Goal: Obtain resource: Download file/media

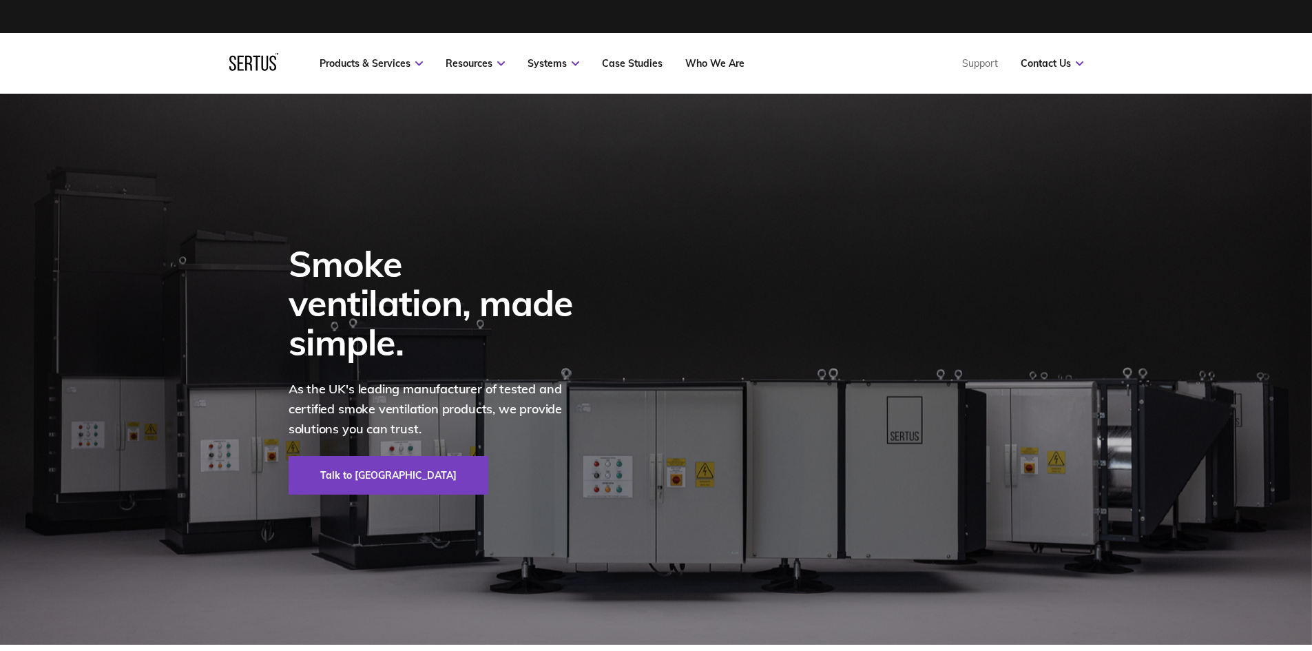
click at [275, 169] on div "Smoke ventilation, made simple. As the UK's leading manufacturer of tested and …" at bounding box center [433, 369] width 360 height 551
click at [275, 175] on div "Smoke ventilation, made simple. As the UK's leading manufacturer of tested and …" at bounding box center [433, 369] width 360 height 551
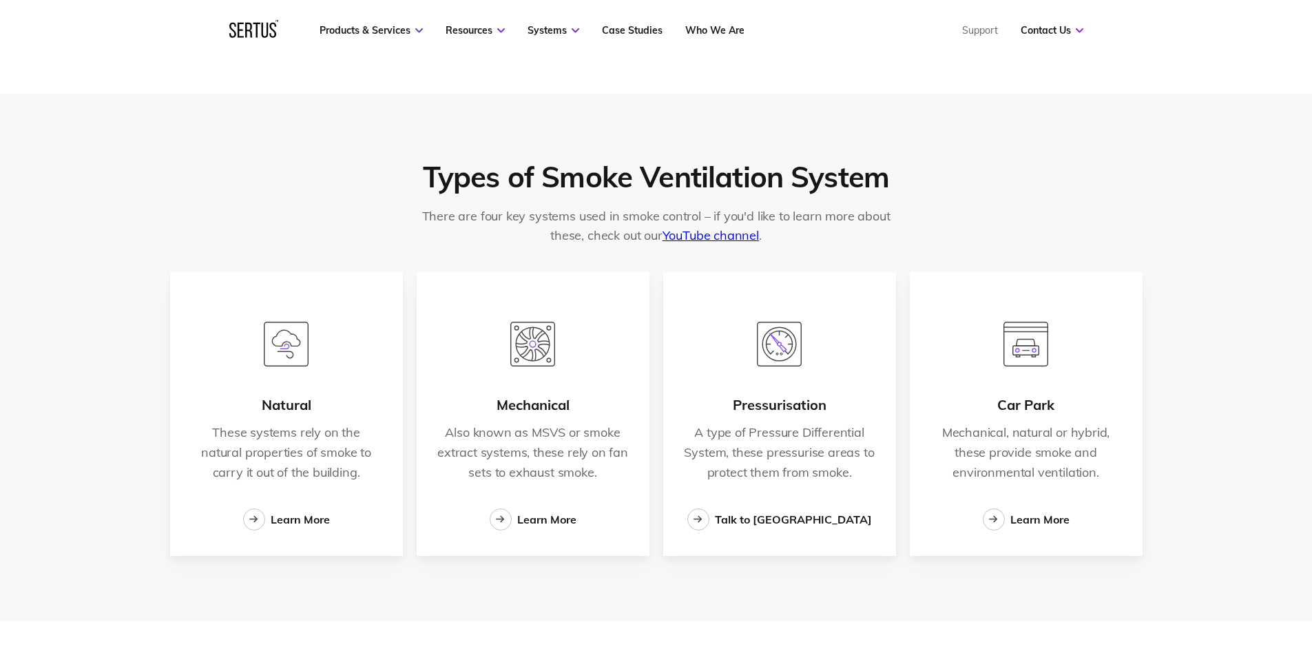
scroll to position [2204, 0]
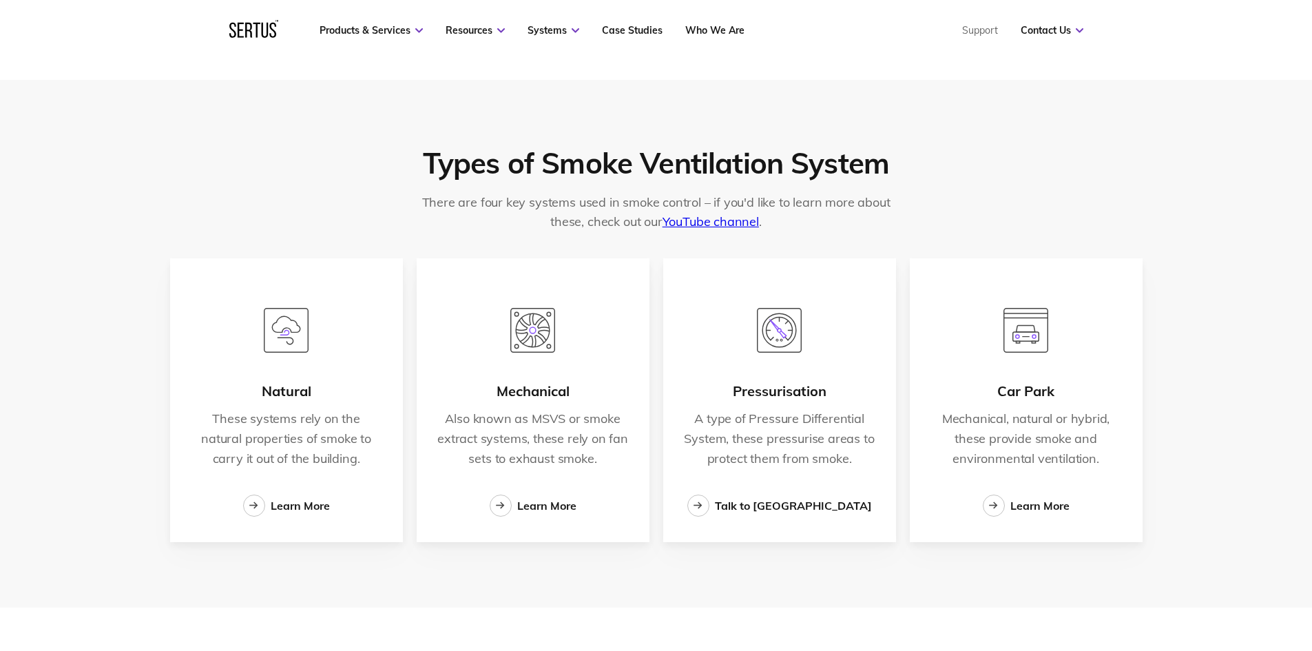
click at [291, 424] on p "These systems rely on the natural properties of smoke to carry it out of the bu…" at bounding box center [286, 438] width 191 height 59
click at [302, 364] on div at bounding box center [287, 320] width 62 height 125
click at [307, 387] on div "Natural" at bounding box center [287, 391] width 50 height 17
drag, startPoint x: 298, startPoint y: 346, endPoint x: 295, endPoint y: 407, distance: 61.3
click at [298, 346] on img at bounding box center [286, 330] width 45 height 45
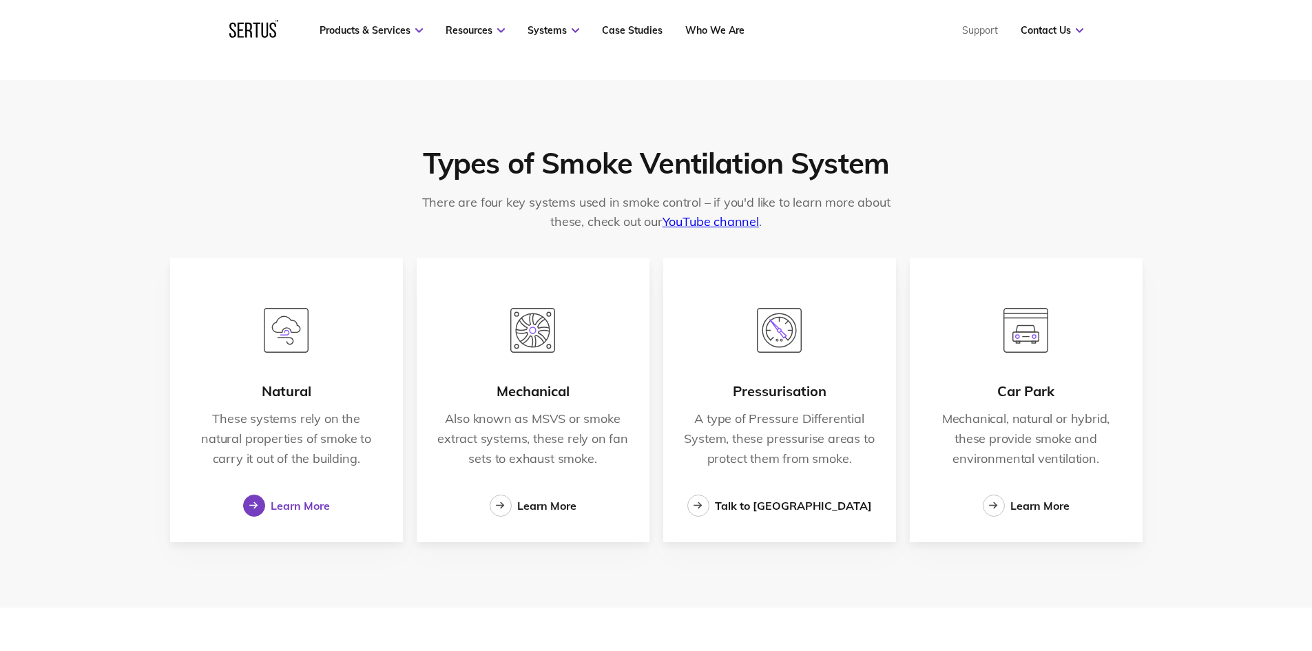
click at [291, 501] on div "Learn More" at bounding box center [300, 506] width 59 height 14
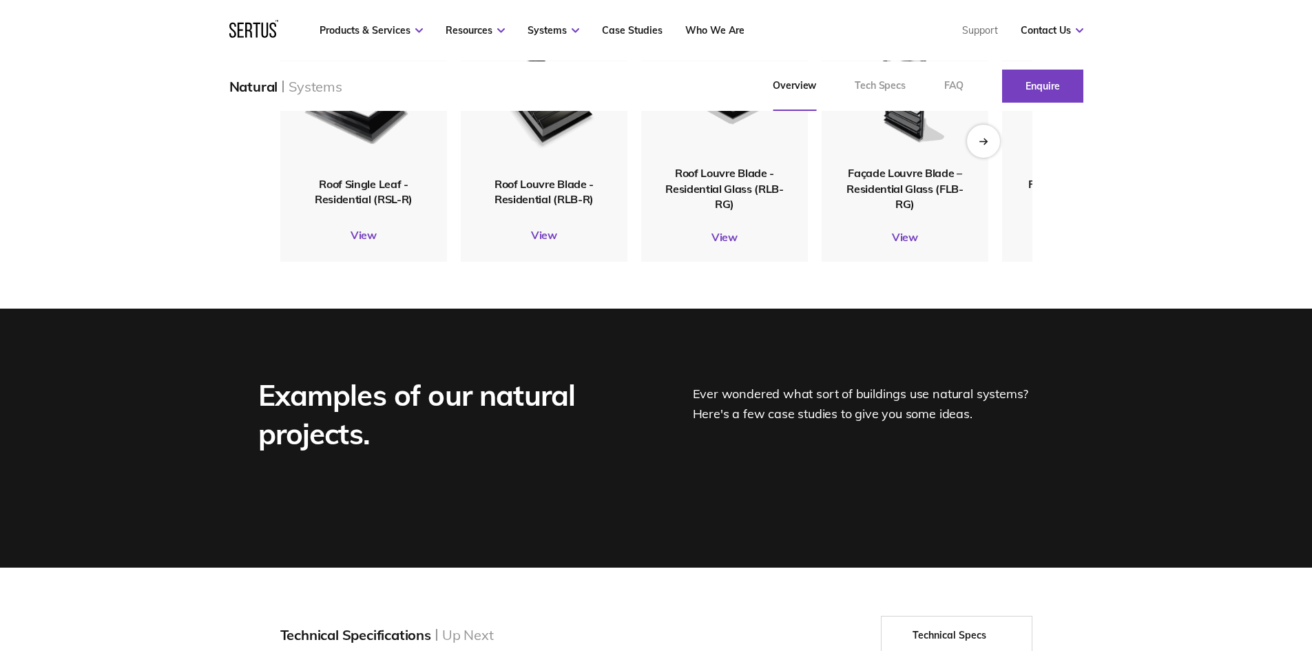
scroll to position [1722, 0]
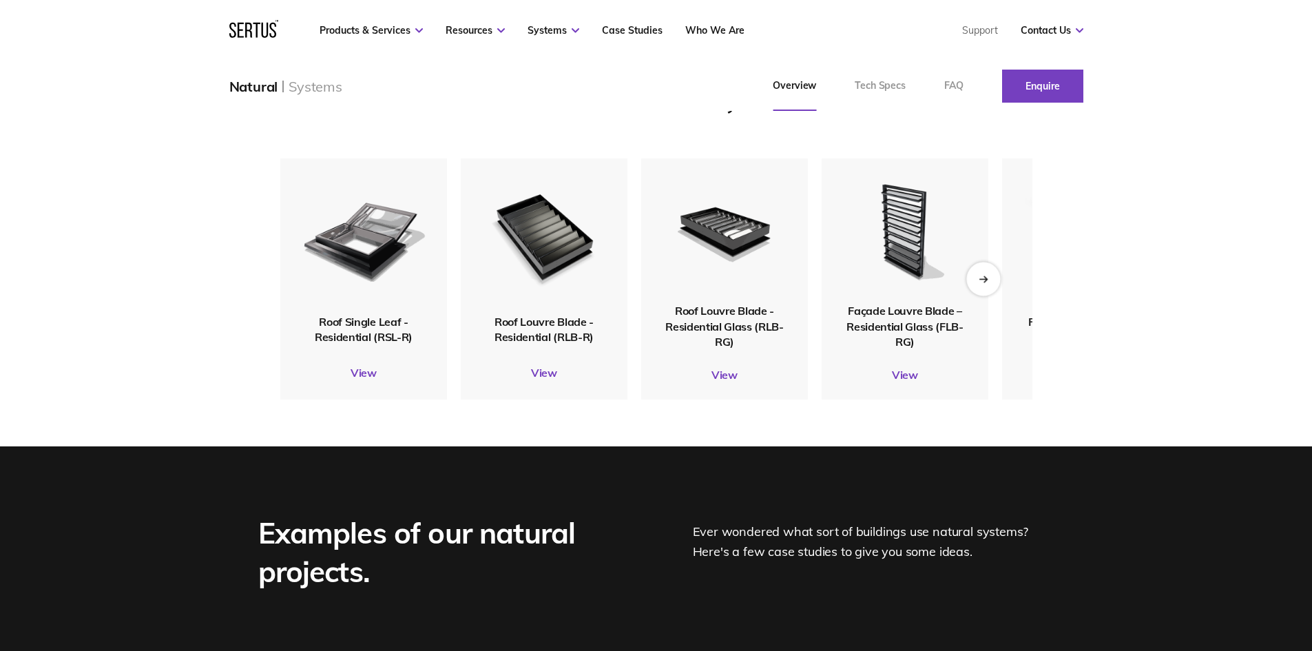
click at [977, 295] on div "Next slide" at bounding box center [983, 279] width 34 height 34
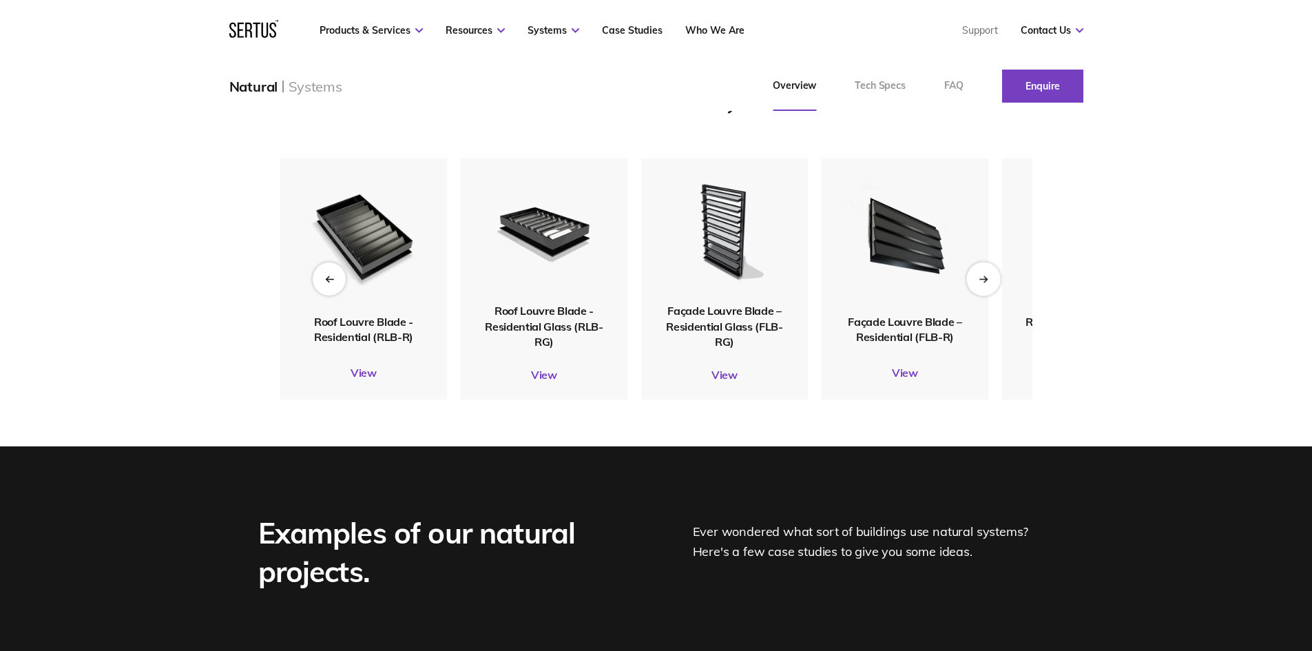
click at [977, 295] on div "Next slide" at bounding box center [983, 279] width 34 height 34
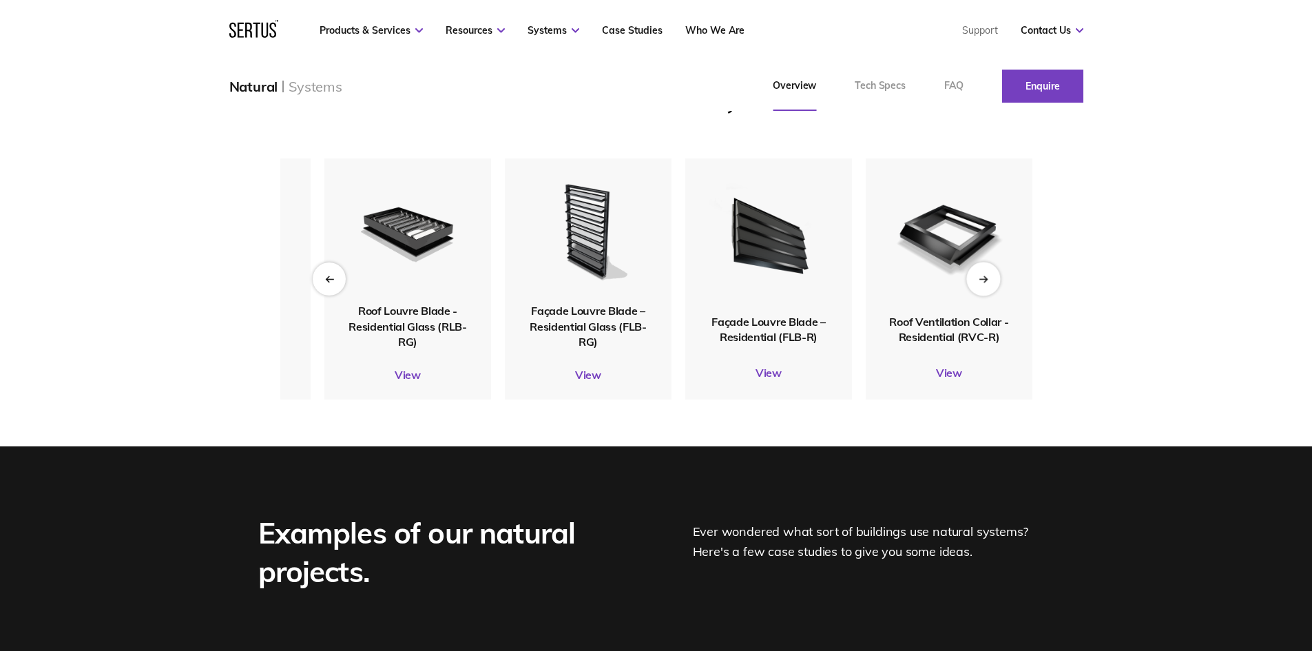
click at [977, 295] on div "Next slide" at bounding box center [983, 279] width 34 height 34
click at [331, 295] on div "Previous slide" at bounding box center [329, 279] width 34 height 34
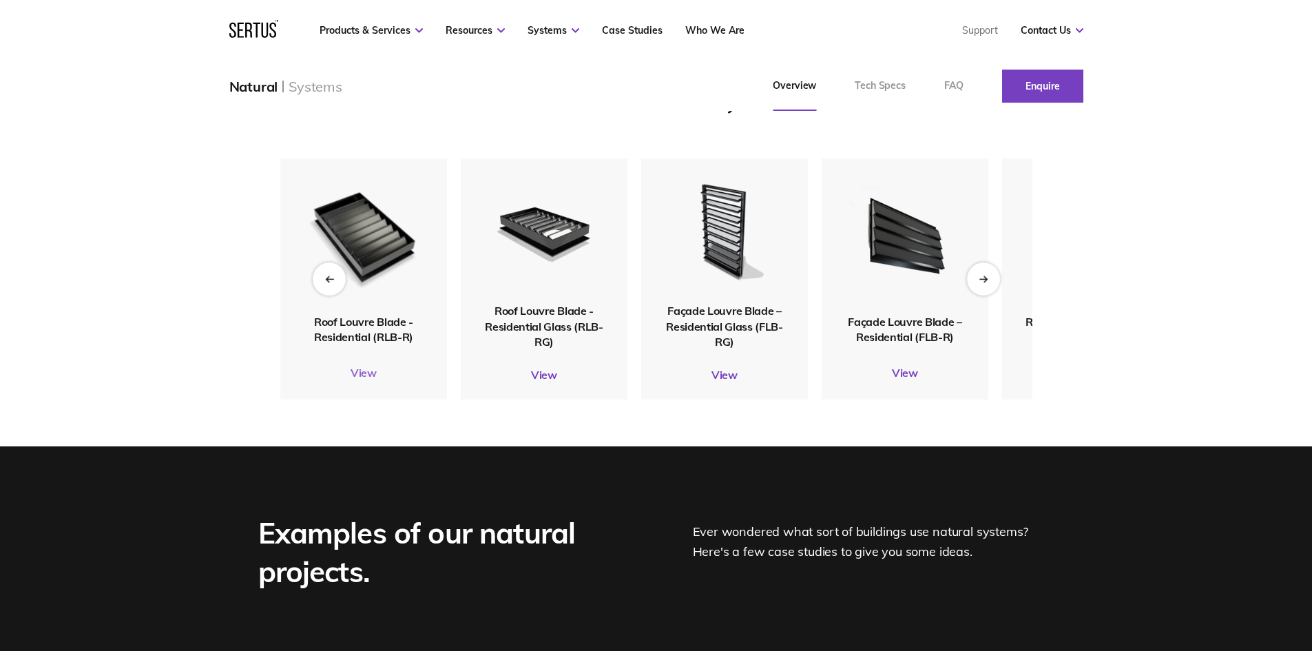
click at [368, 380] on link "View" at bounding box center [363, 373] width 167 height 14
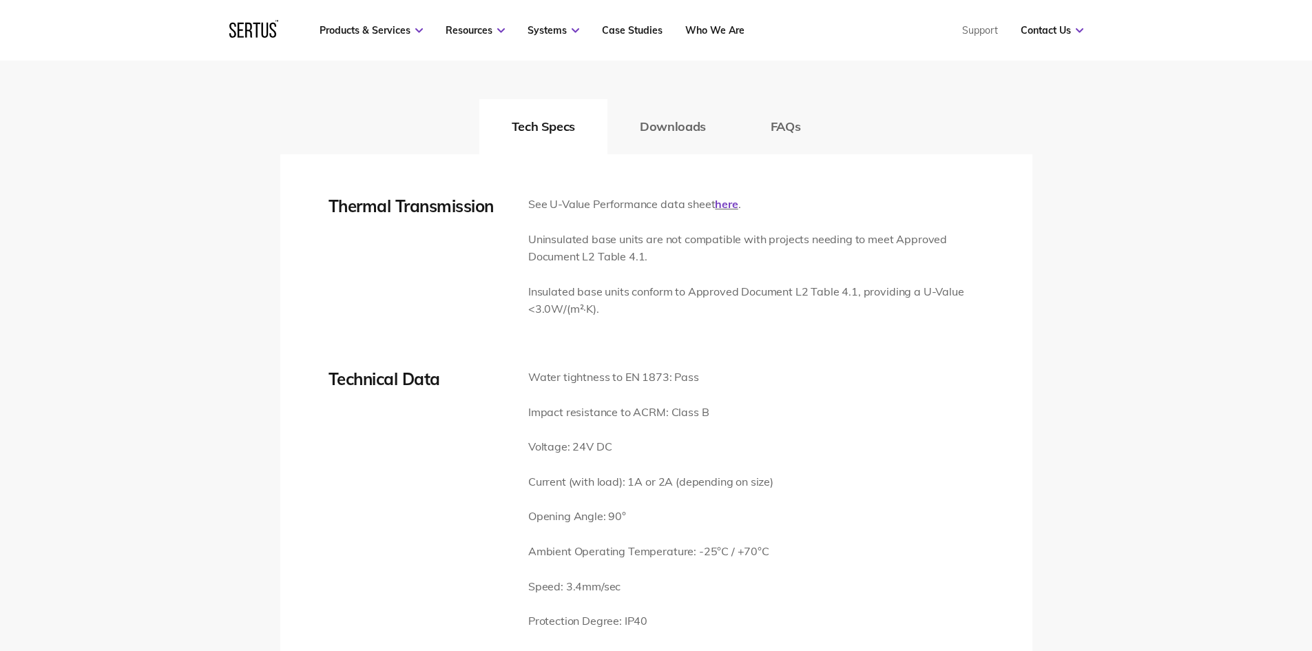
scroll to position [2066, 0]
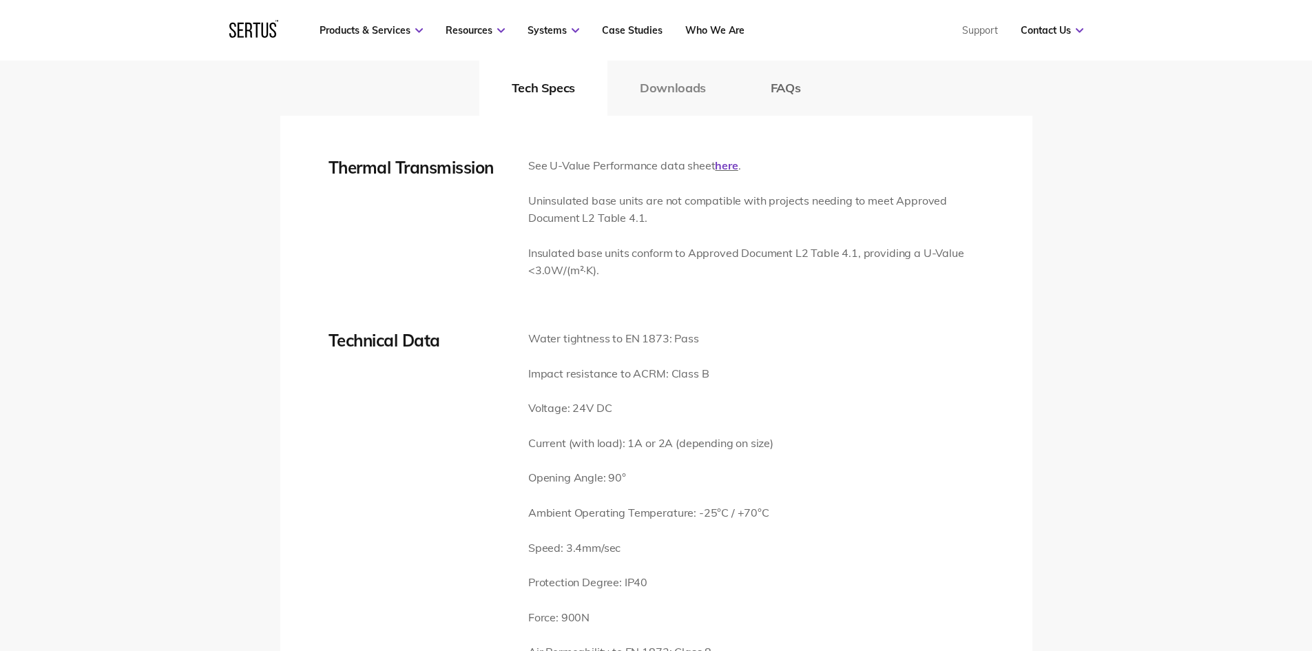
click at [654, 96] on button "Downloads" at bounding box center [673, 88] width 131 height 55
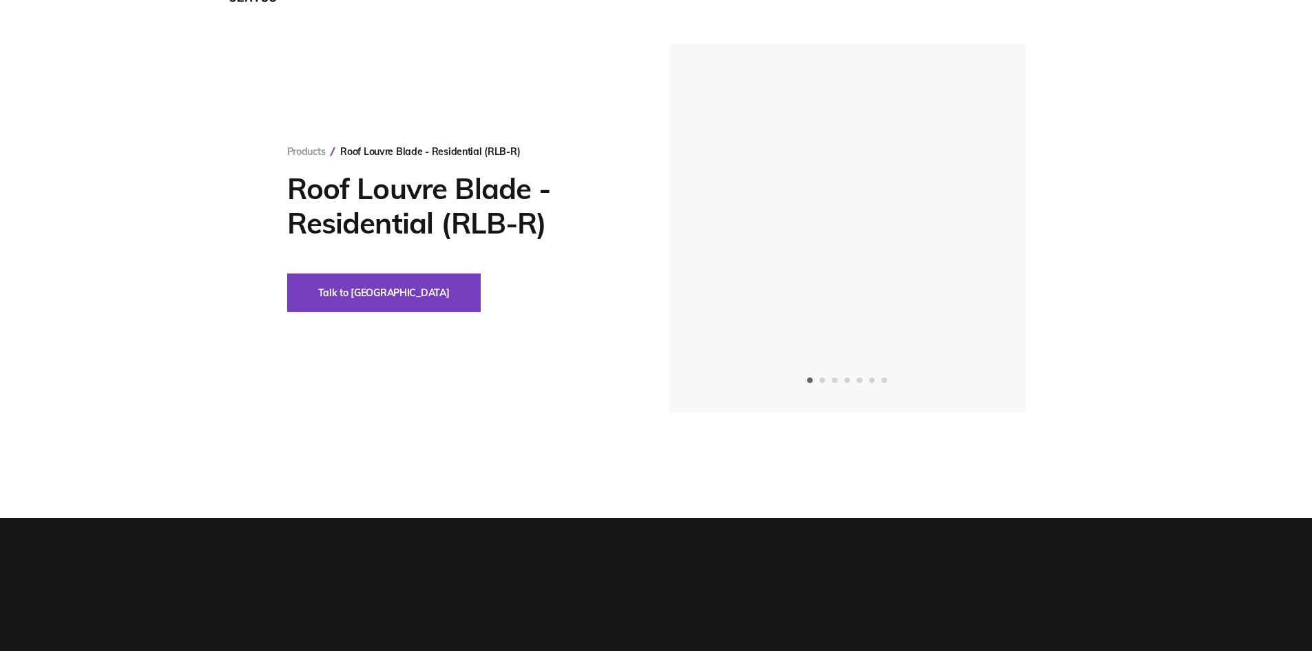
scroll to position [0, 0]
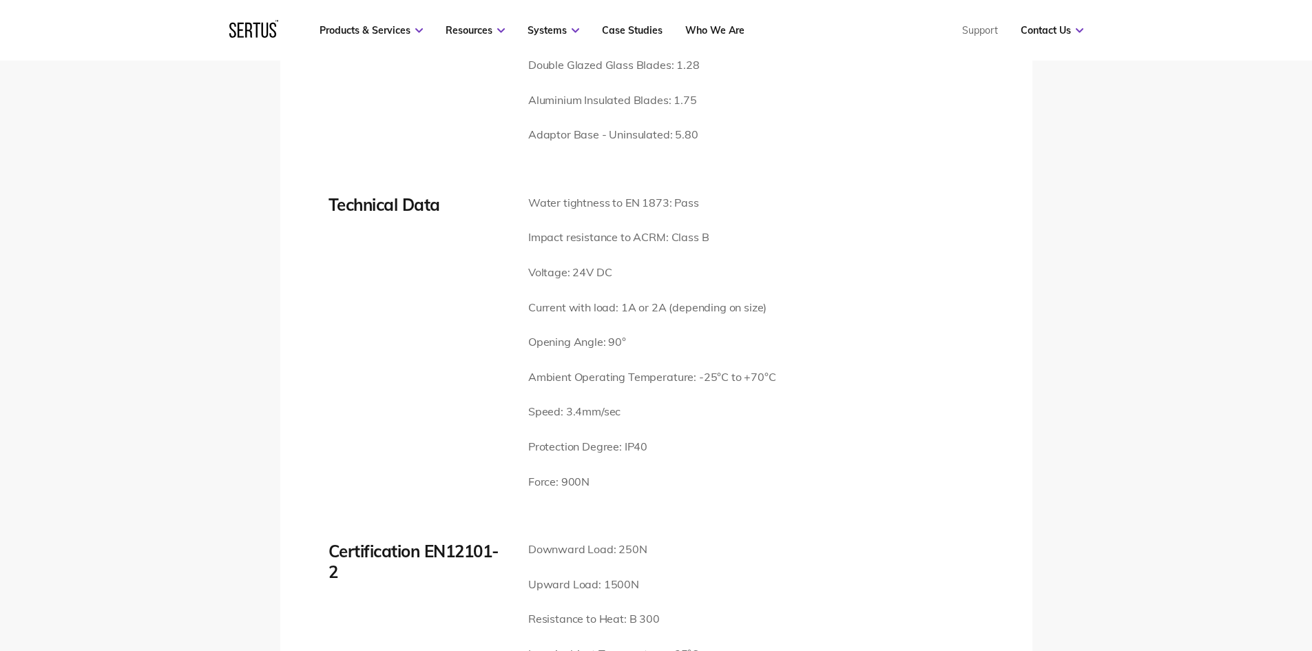
scroll to position [2135, 0]
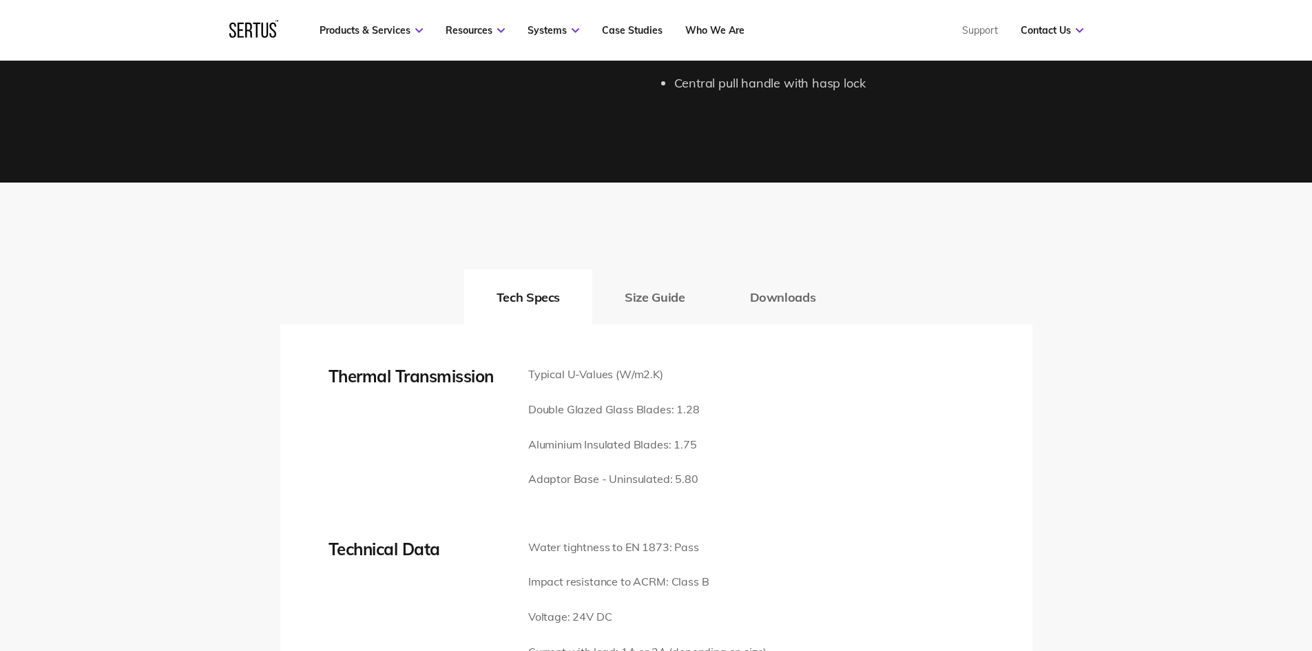
click at [769, 270] on button "Downloads" at bounding box center [783, 296] width 131 height 55
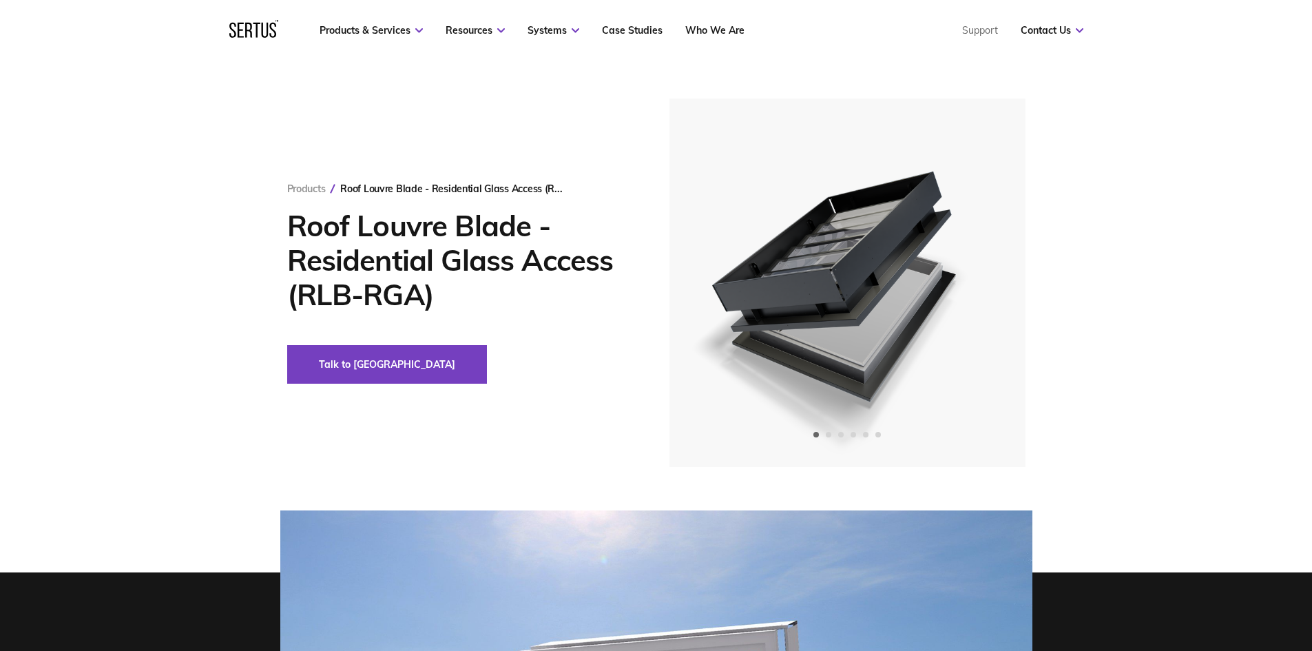
scroll to position [0, 0]
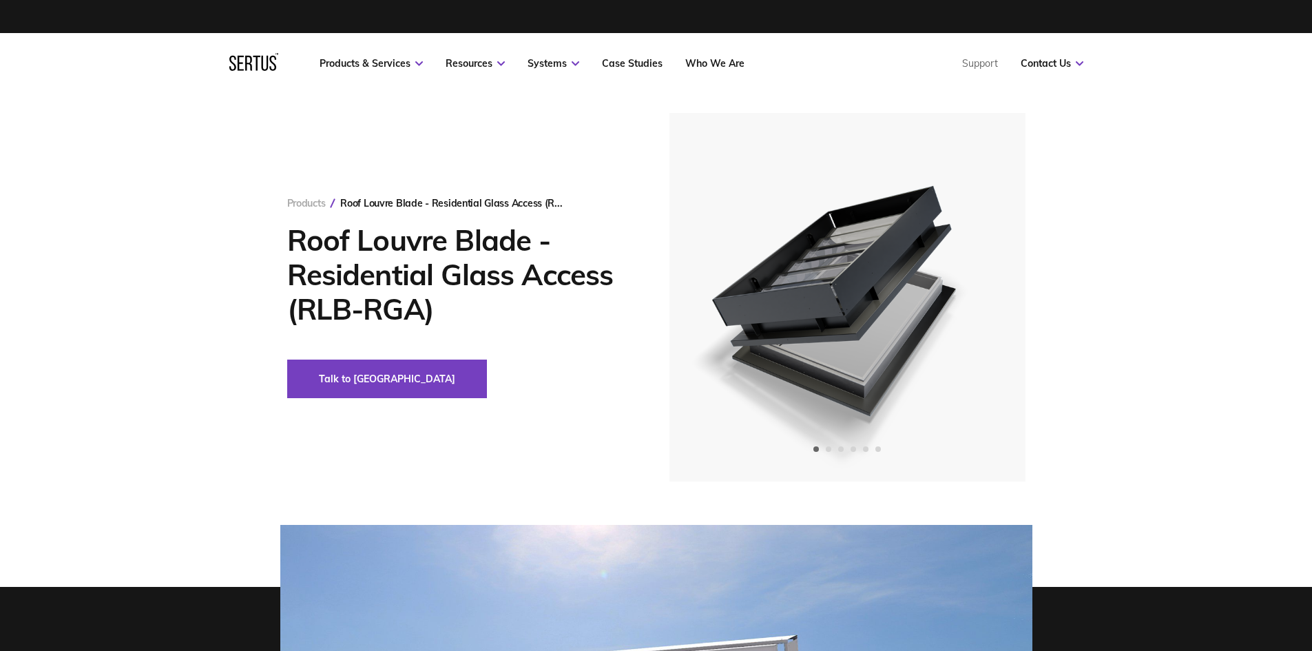
click at [324, 197] on link "Products" at bounding box center [306, 203] width 39 height 12
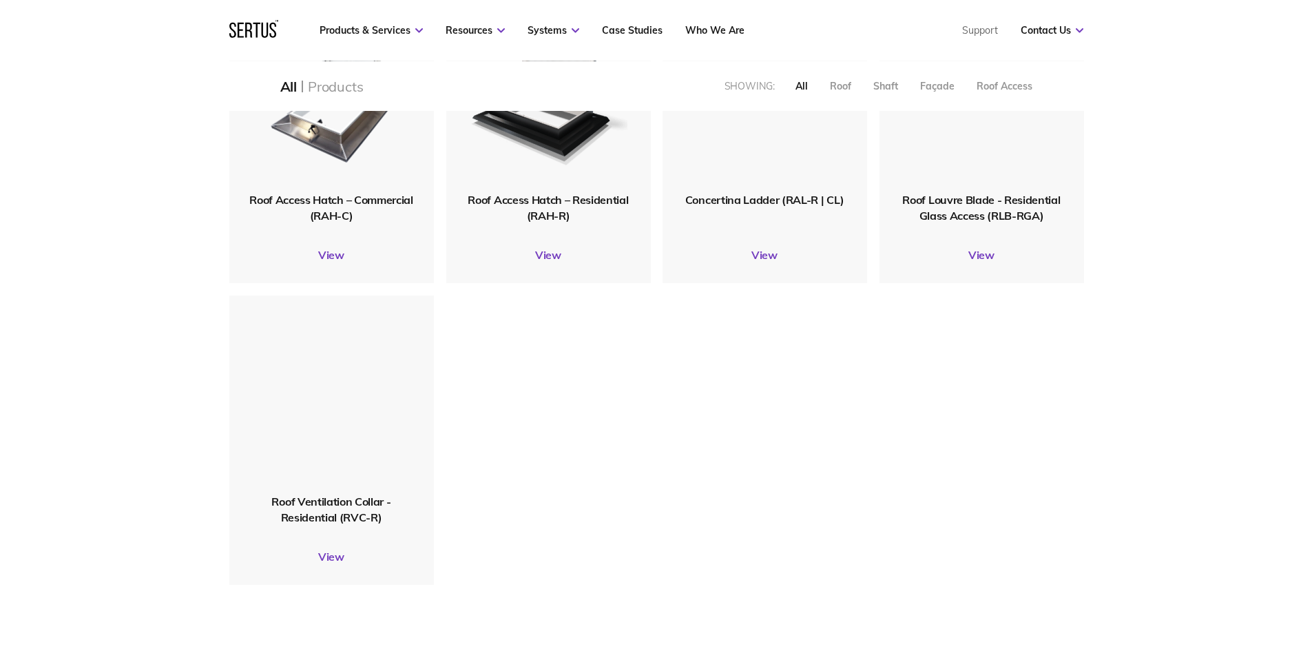
scroll to position [1653, 0]
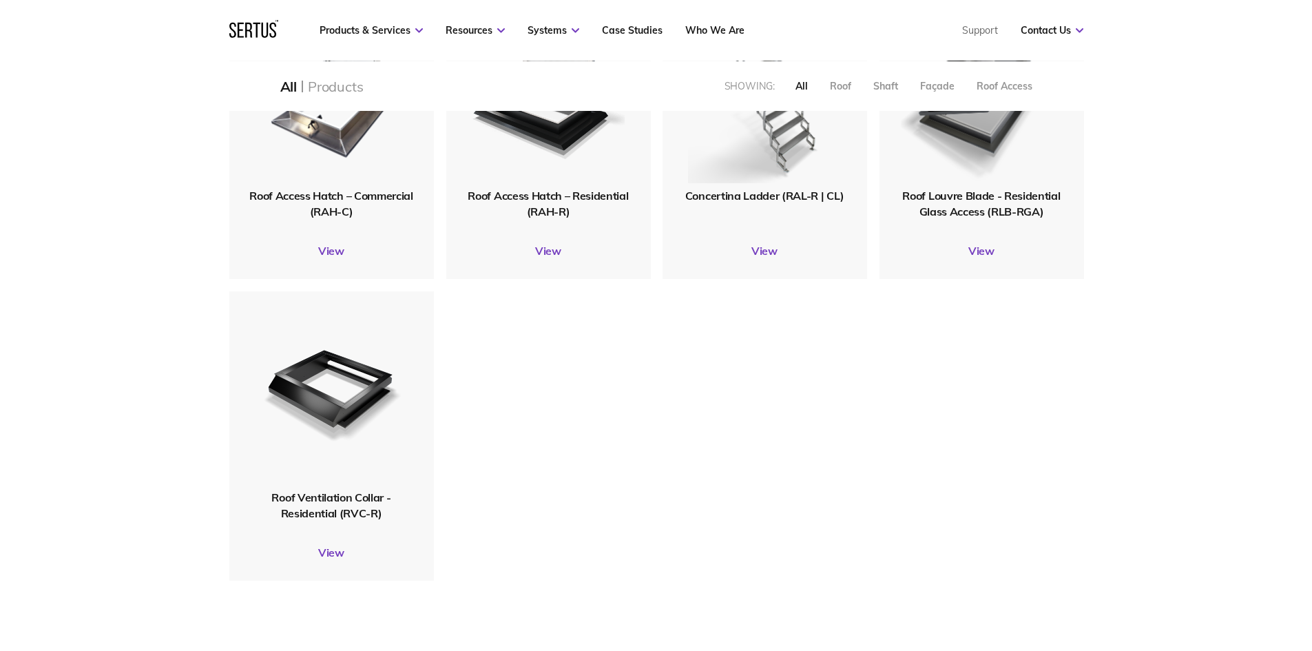
click at [981, 205] on span "Roof Louvre Blade - Residential Glass Access (RLB-RGA)" at bounding box center [981, 203] width 158 height 29
click at [986, 173] on img at bounding box center [981, 89] width 165 height 203
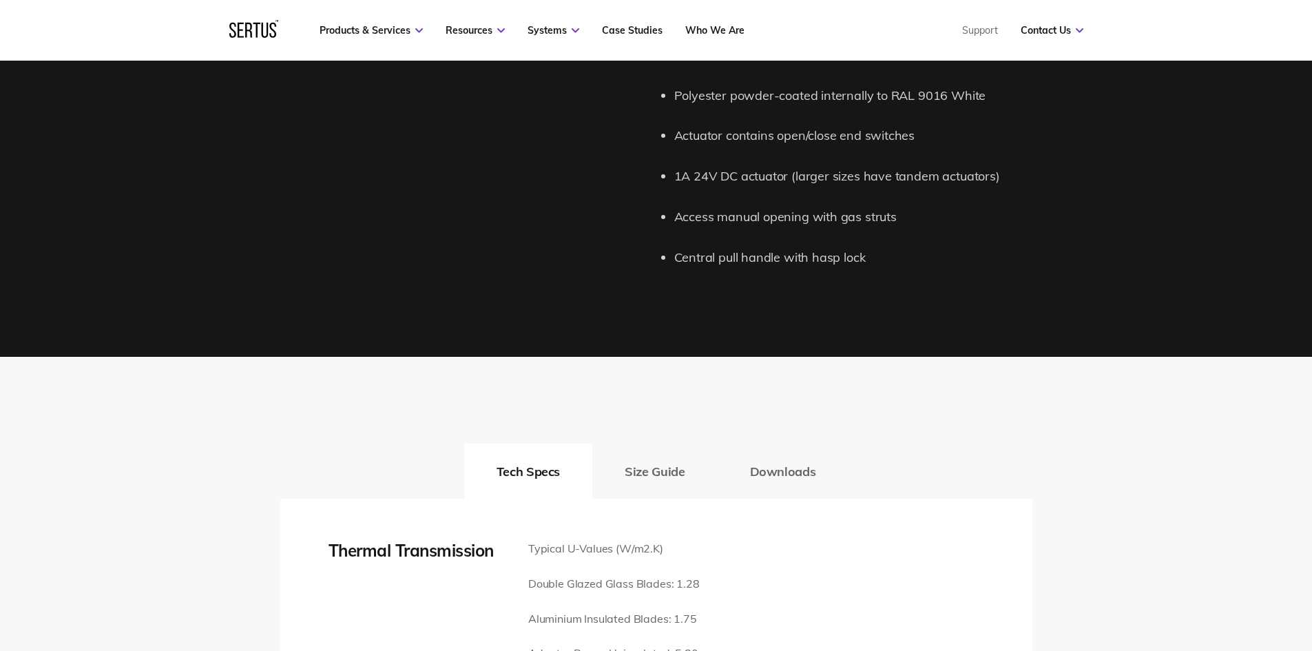
scroll to position [2204, 0]
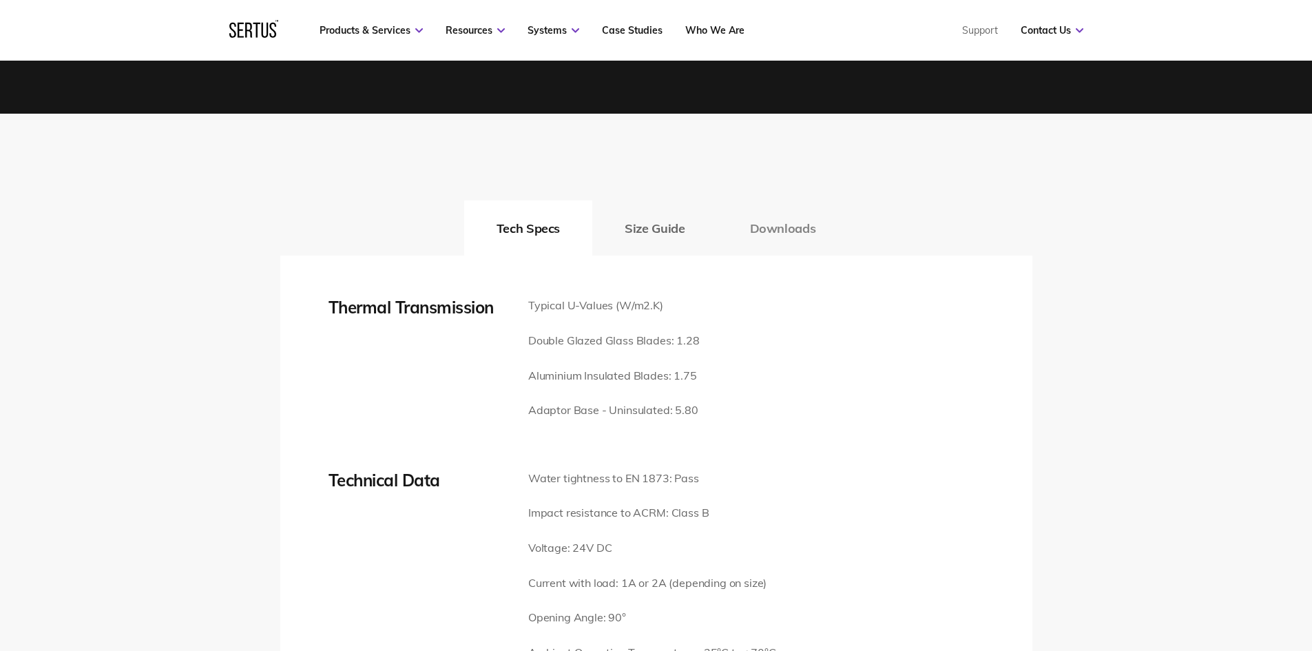
click at [787, 205] on button "Downloads" at bounding box center [783, 227] width 131 height 55
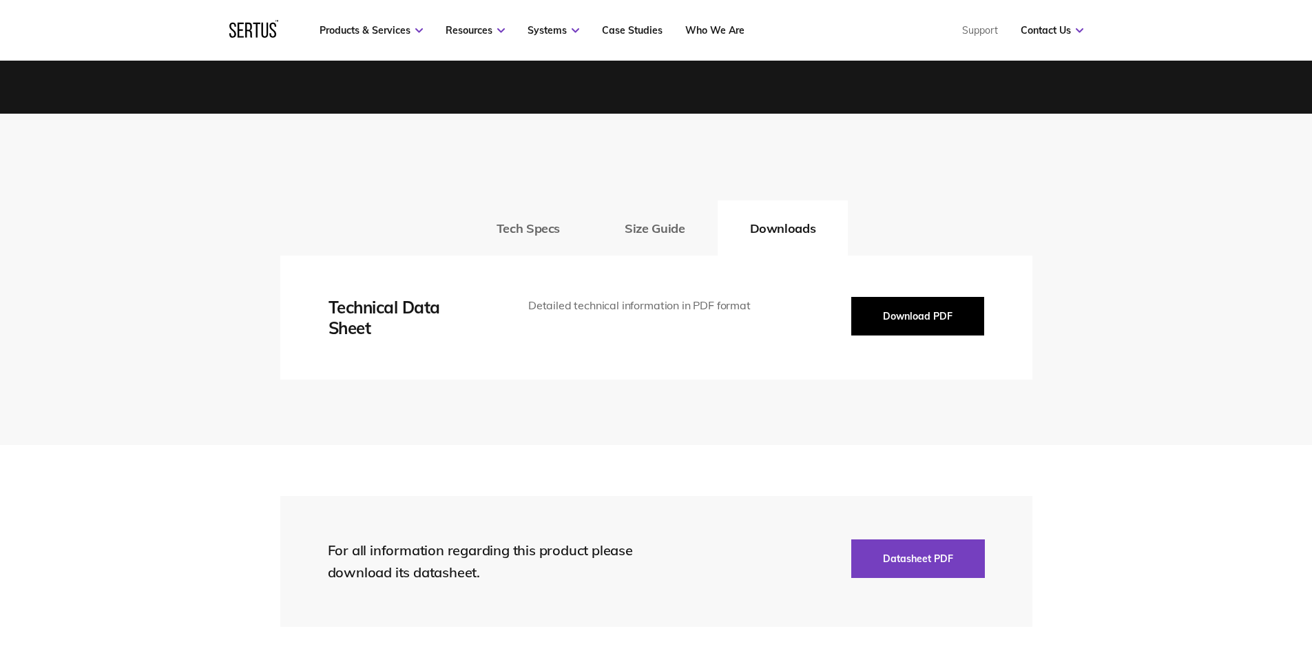
click at [911, 297] on button "Download PDF" at bounding box center [917, 316] width 133 height 39
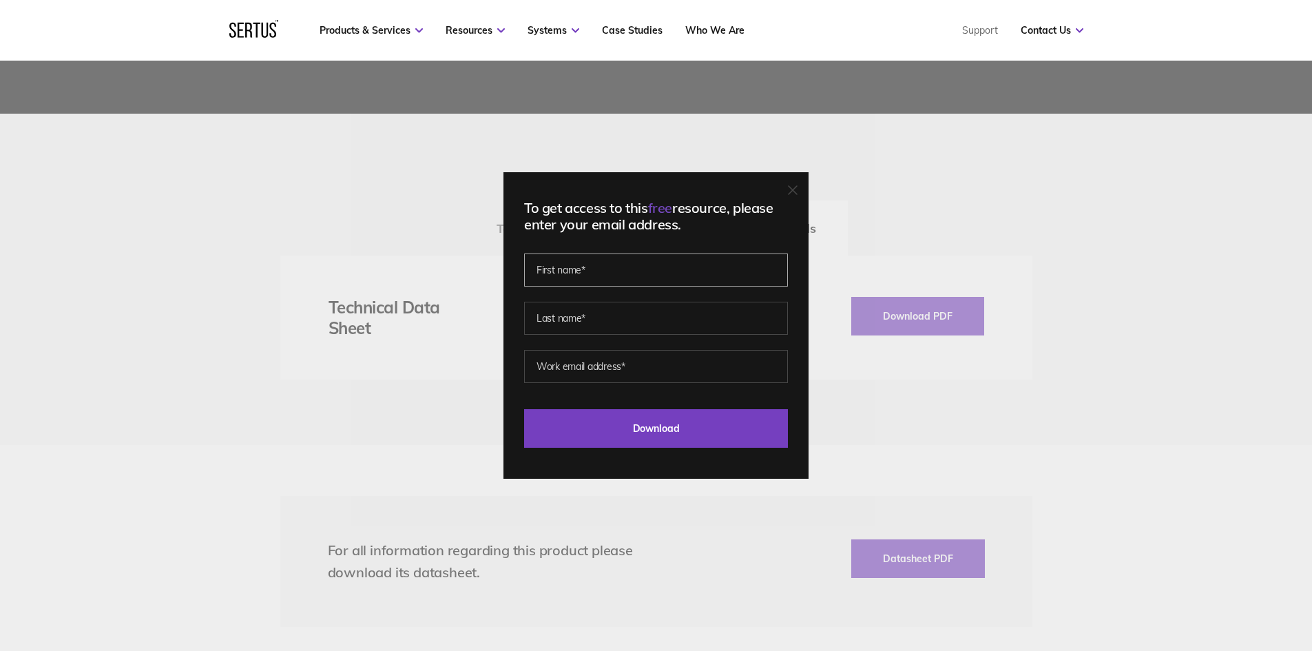
click at [644, 285] on input "text" at bounding box center [656, 269] width 264 height 33
type input "[PERSON_NAME]"
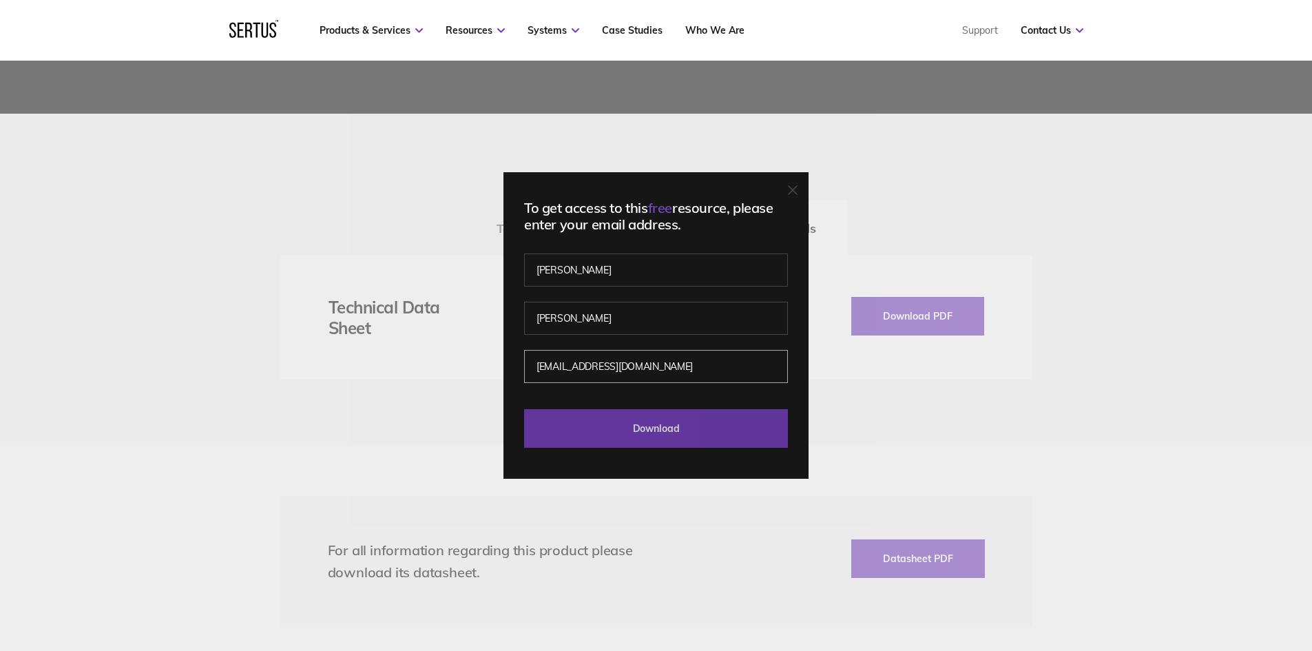
type input "[EMAIL_ADDRESS][DOMAIN_NAME]"
click at [744, 416] on input "Download" at bounding box center [656, 428] width 264 height 39
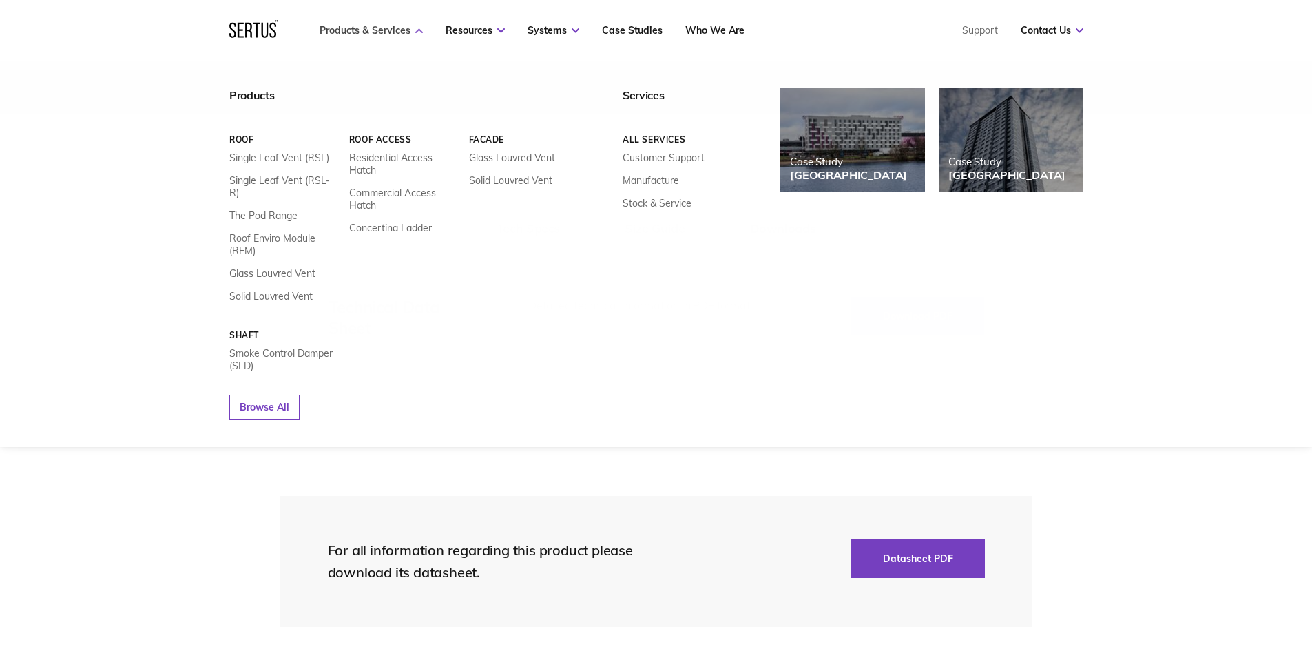
click at [393, 27] on link "Products & Services" at bounding box center [371, 30] width 103 height 12
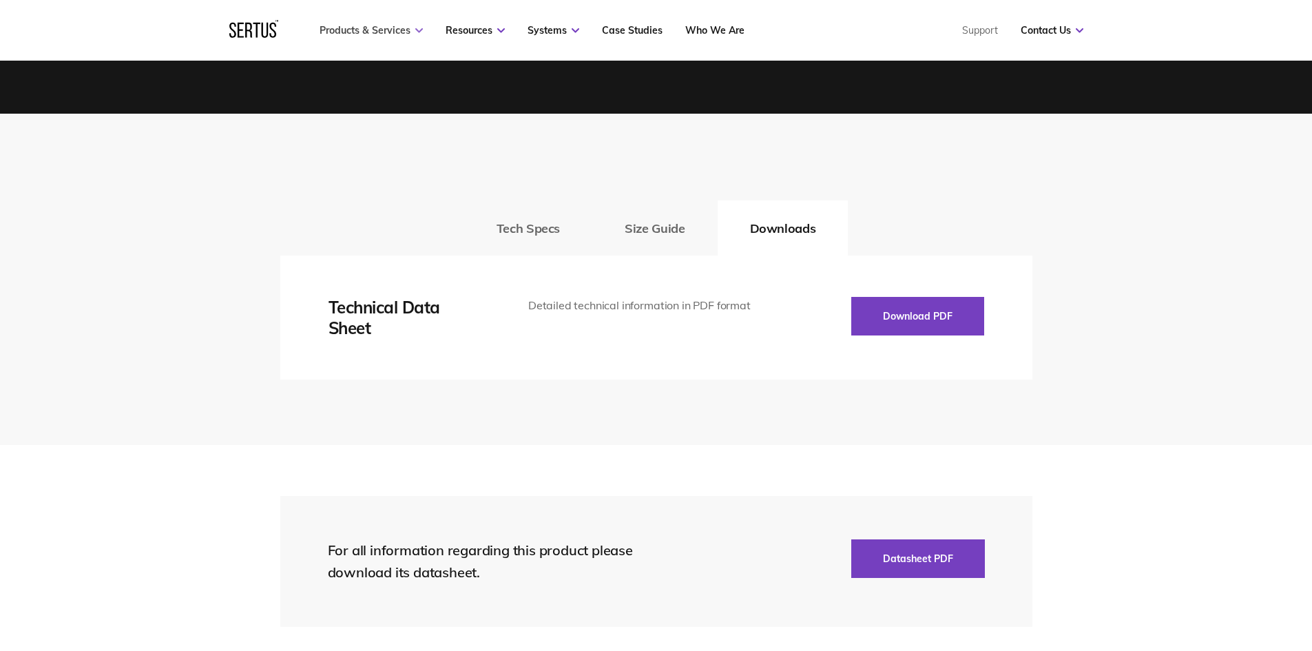
click at [409, 28] on link "Products & Services" at bounding box center [371, 30] width 103 height 12
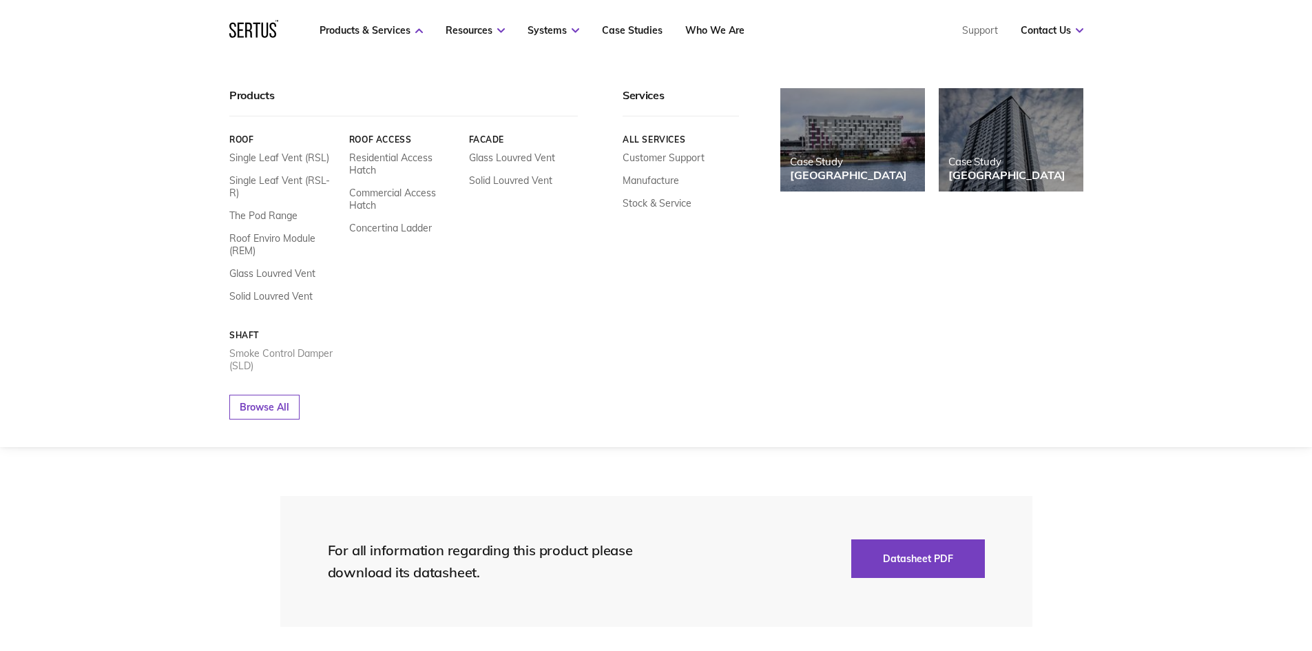
click at [298, 347] on link "Smoke Control Damper (SLD)" at bounding box center [284, 359] width 110 height 25
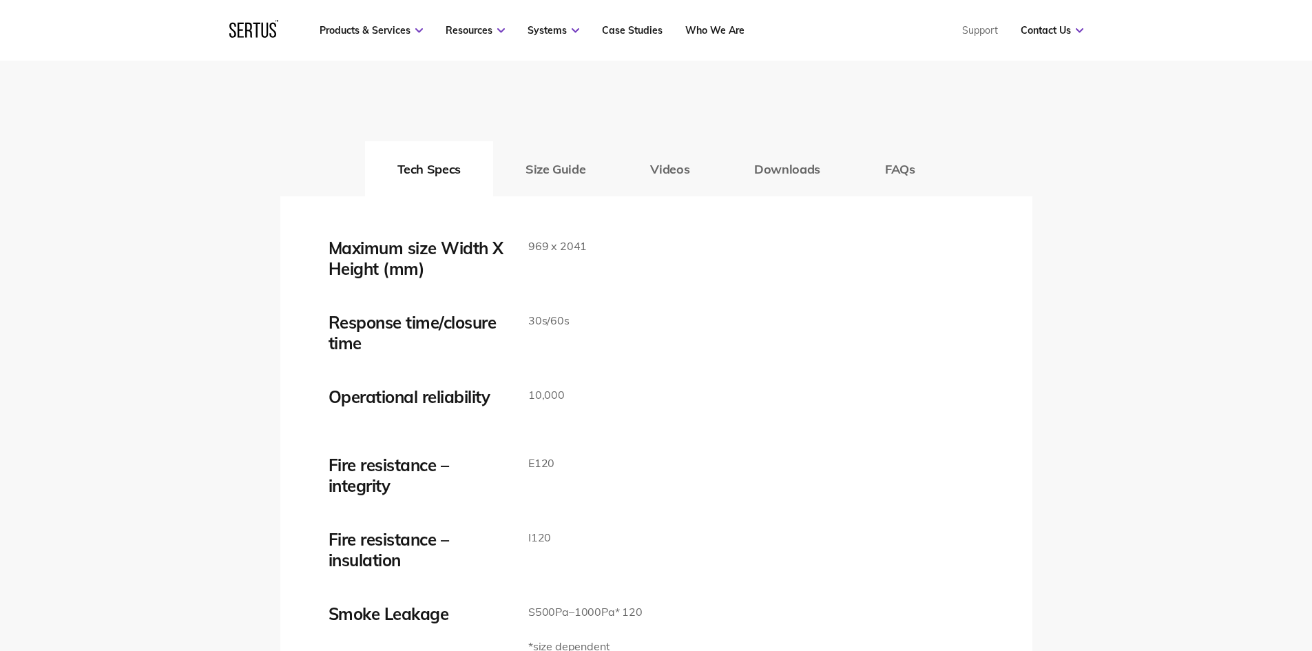
scroll to position [2273, 0]
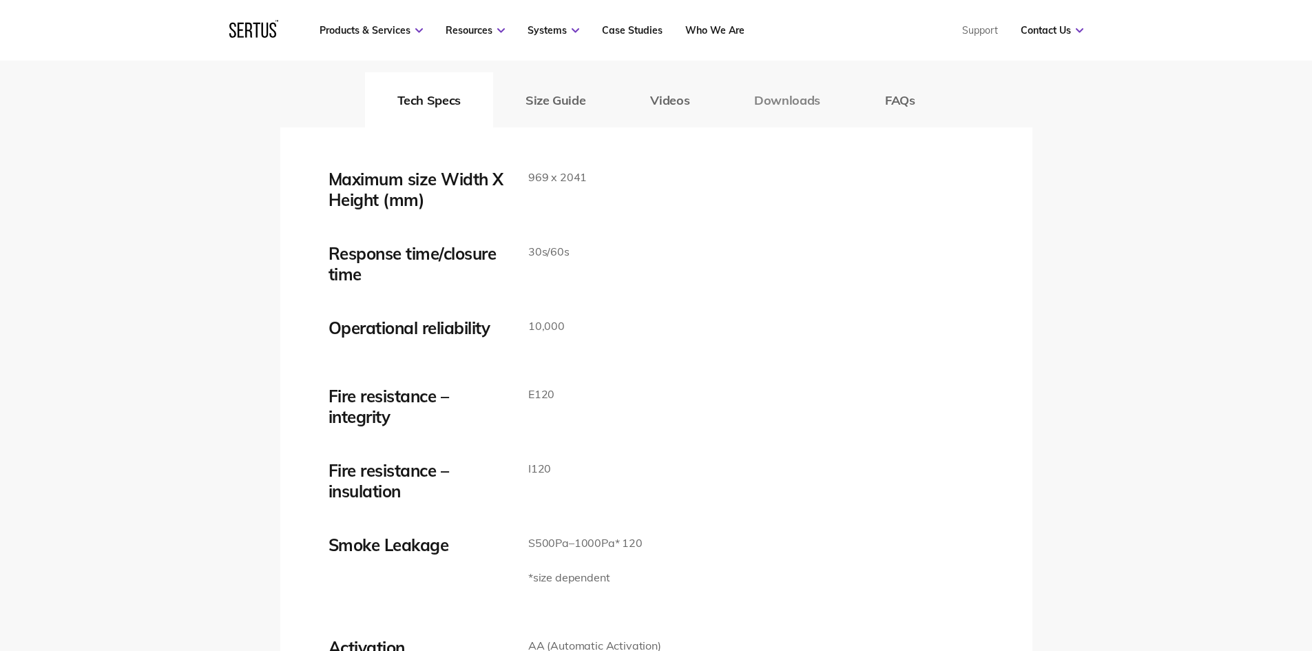
click at [795, 111] on button "Downloads" at bounding box center [787, 99] width 131 height 55
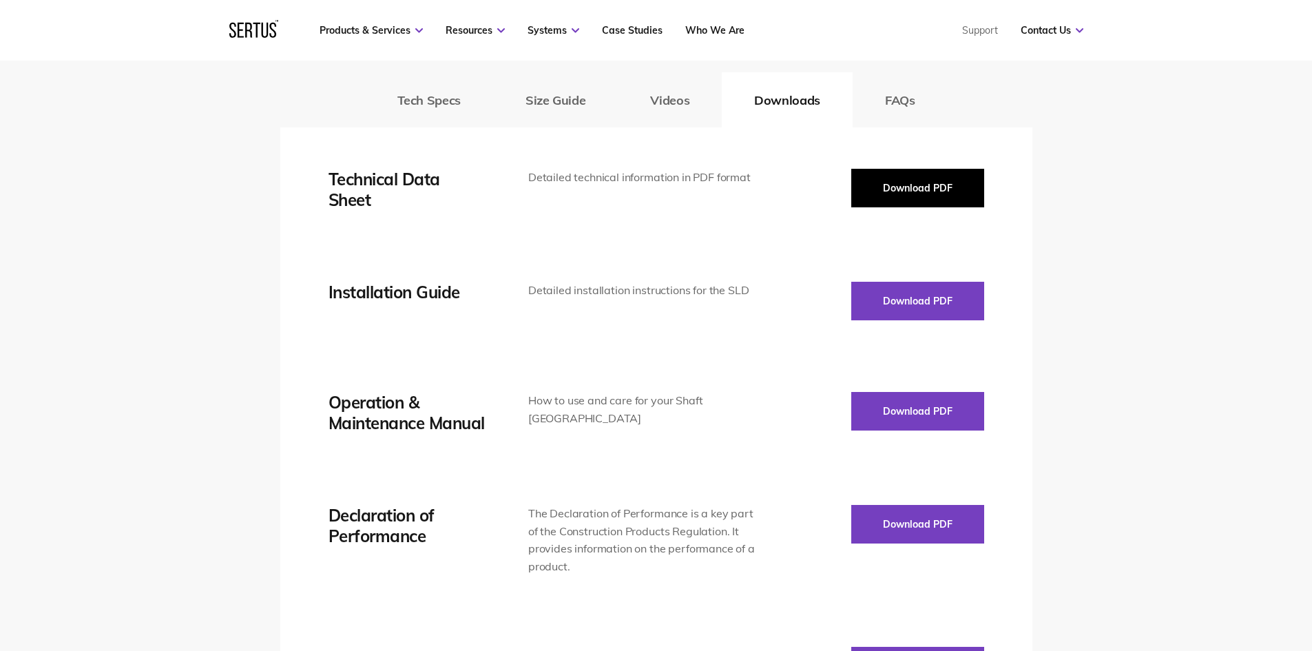
click at [886, 187] on button "Download PDF" at bounding box center [917, 188] width 133 height 39
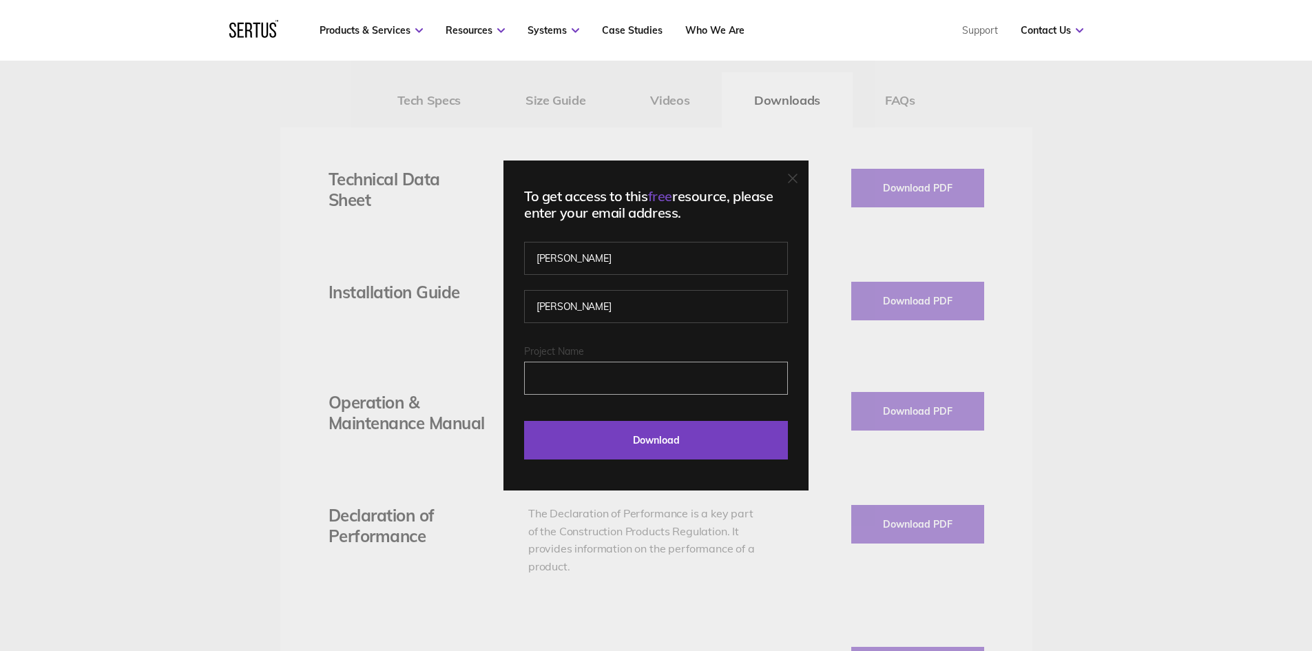
click at [588, 382] on input "Project Name" at bounding box center [656, 378] width 264 height 33
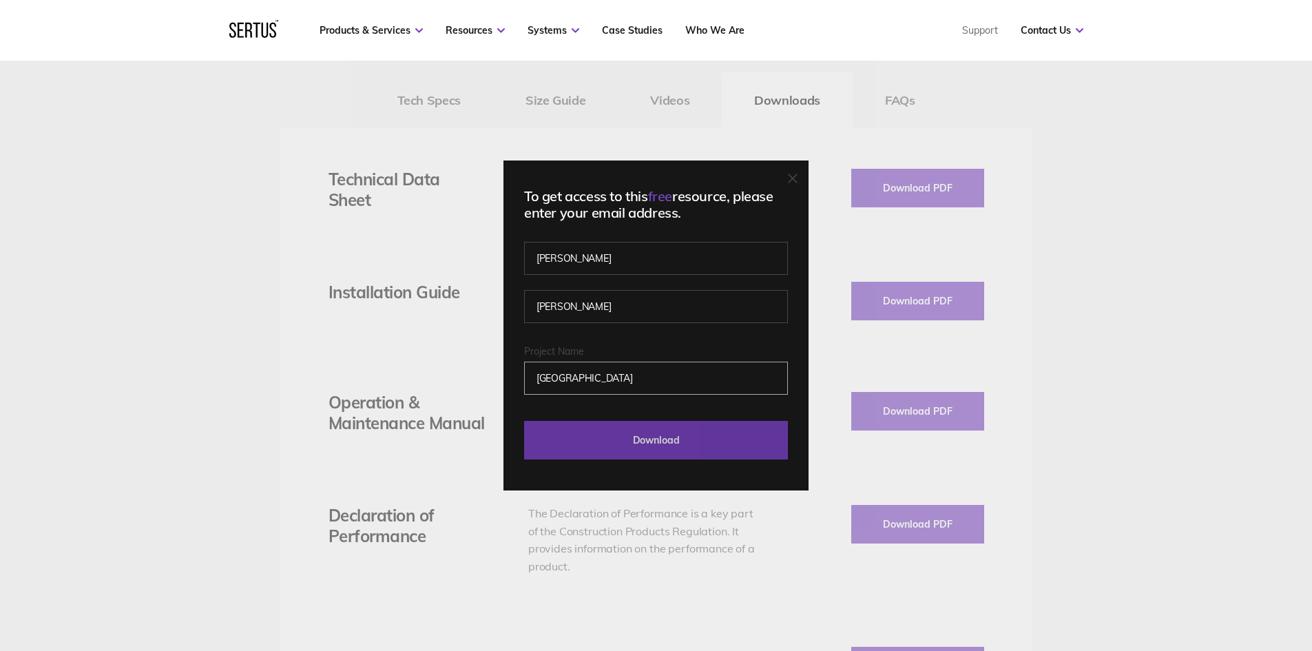
type input "[GEOGRAPHIC_DATA]"
click at [613, 446] on input "Download" at bounding box center [656, 440] width 264 height 39
